Goal: Transaction & Acquisition: Purchase product/service

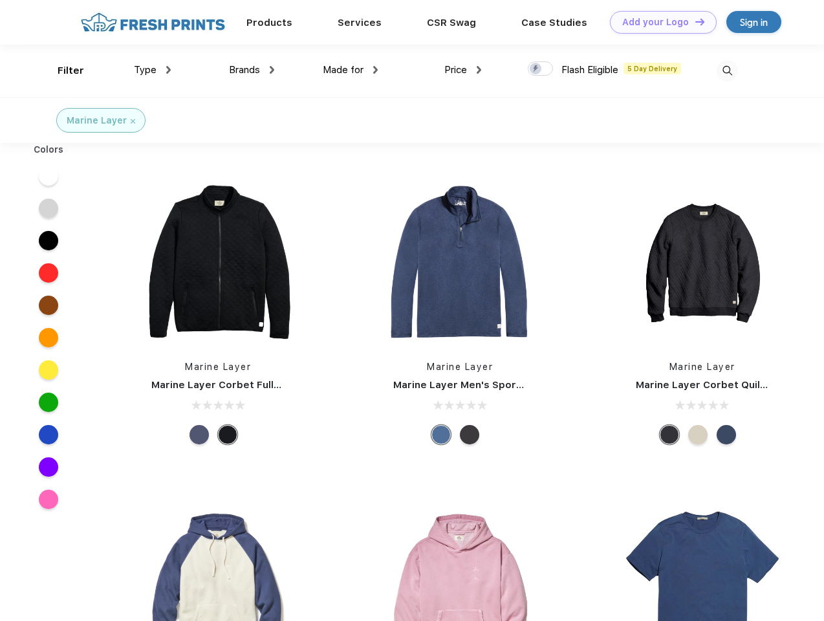
scroll to position [1, 0]
click at [658, 22] on link "Add your Logo Design Tool" at bounding box center [663, 22] width 107 height 23
click at [0, 0] on div "Design Tool" at bounding box center [0, 0] width 0 height 0
click at [694, 21] on link "Add your Logo Design Tool" at bounding box center [663, 22] width 107 height 23
click at [62, 70] on div "Filter" at bounding box center [71, 70] width 27 height 15
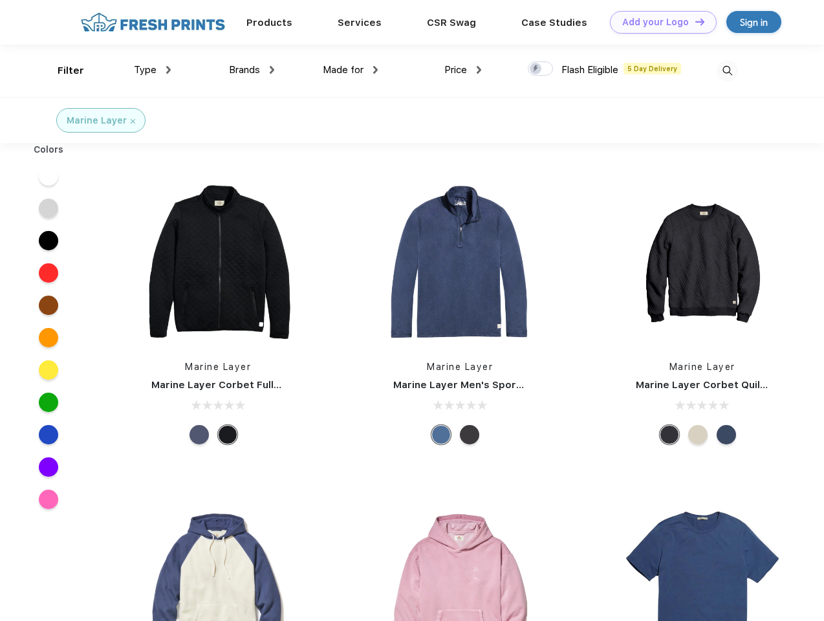
click at [153, 70] on span "Type" at bounding box center [145, 70] width 23 height 12
click at [252, 70] on span "Brands" at bounding box center [244, 70] width 31 height 12
click at [350, 70] on span "Made for" at bounding box center [343, 70] width 41 height 12
click at [463, 70] on span "Price" at bounding box center [455, 70] width 23 height 12
click at [541, 69] on div at bounding box center [540, 68] width 25 height 14
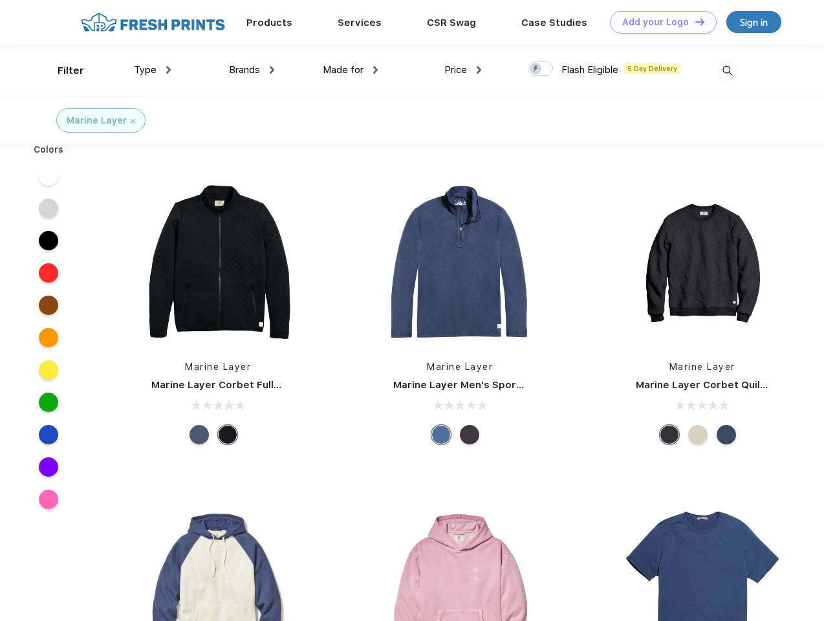
click at [536, 69] on input "checkbox" at bounding box center [532, 65] width 8 height 8
click at [727, 70] on img at bounding box center [726, 70] width 21 height 21
